Goal: Check status: Check status

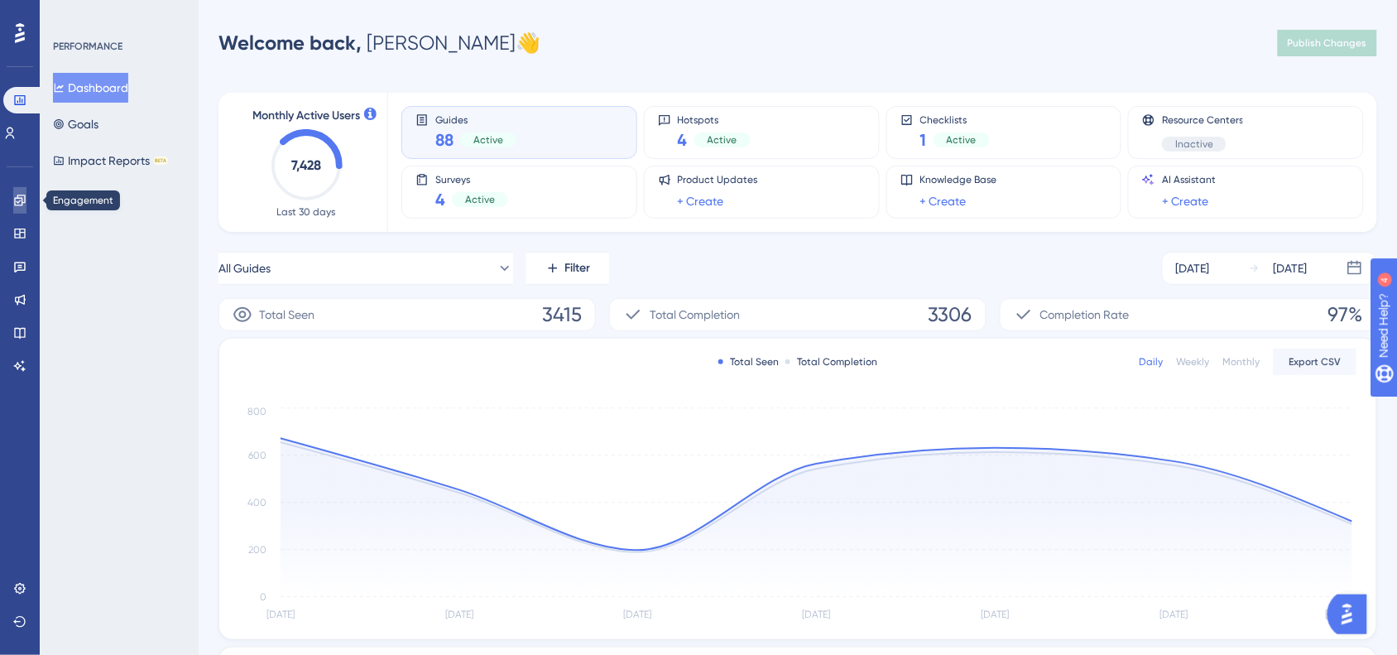
click at [22, 197] on icon at bounding box center [19, 200] width 13 height 13
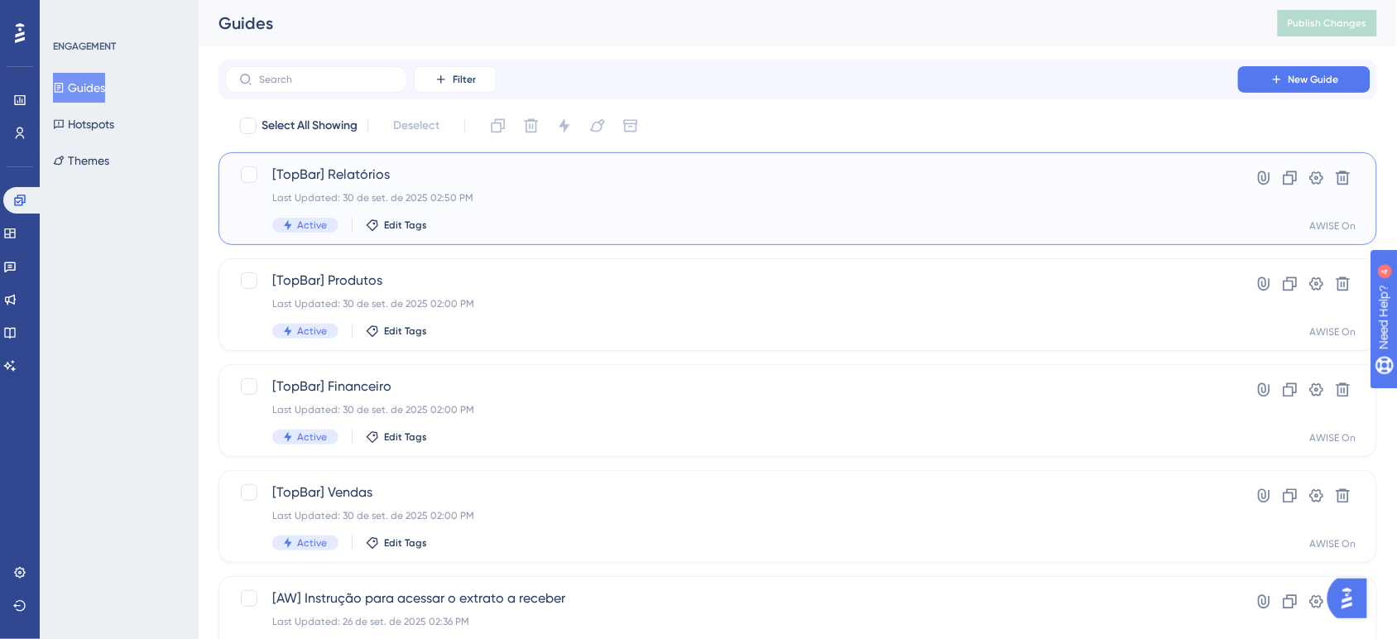
click at [469, 180] on span "[TopBar] Relatórios" at bounding box center [731, 175] width 919 height 20
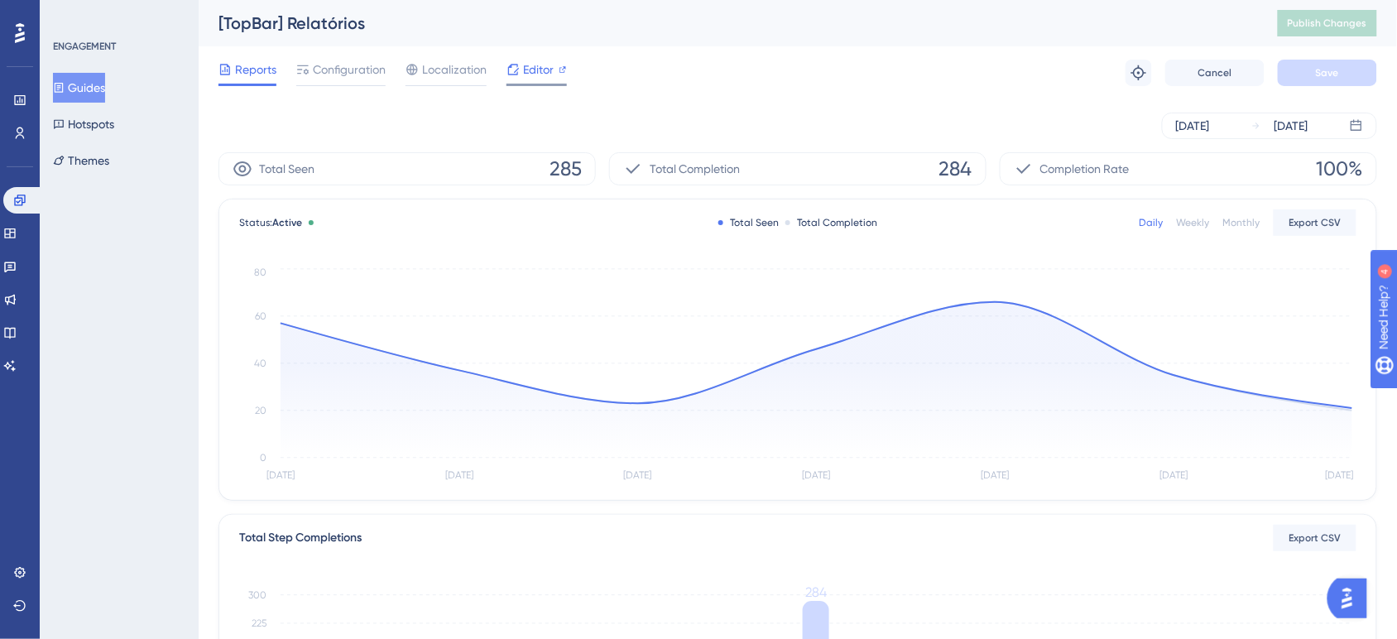
click at [534, 63] on span "Editor" at bounding box center [538, 70] width 31 height 20
